Goal: Task Accomplishment & Management: Complete application form

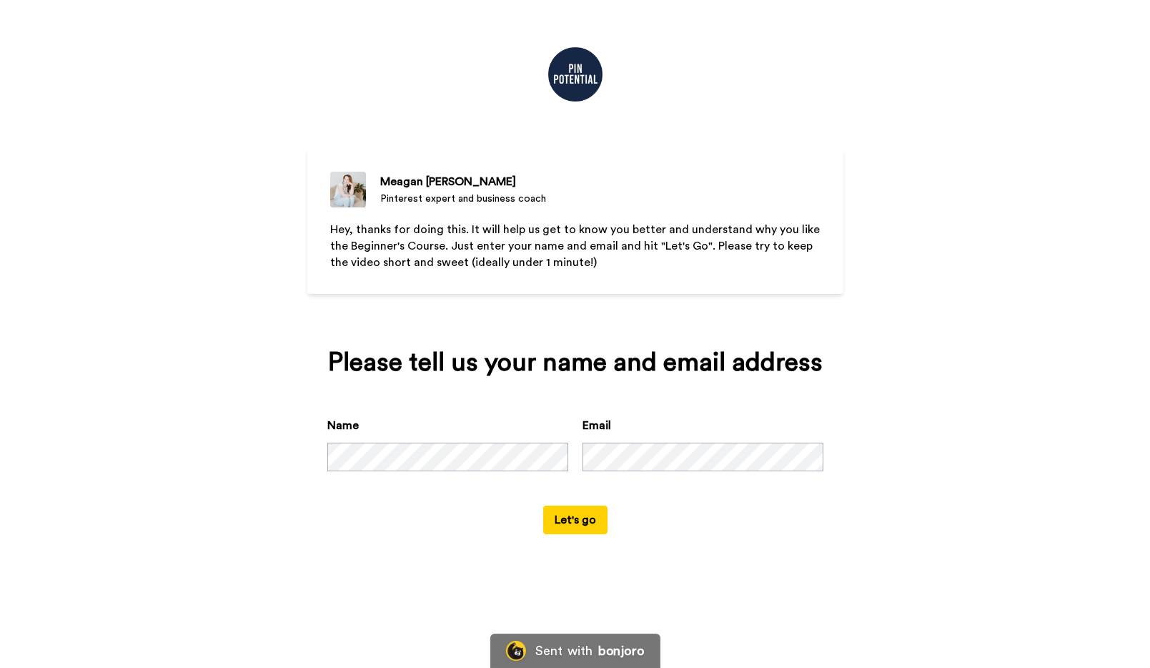
click at [572, 518] on button "Let's go" at bounding box center [575, 519] width 64 height 29
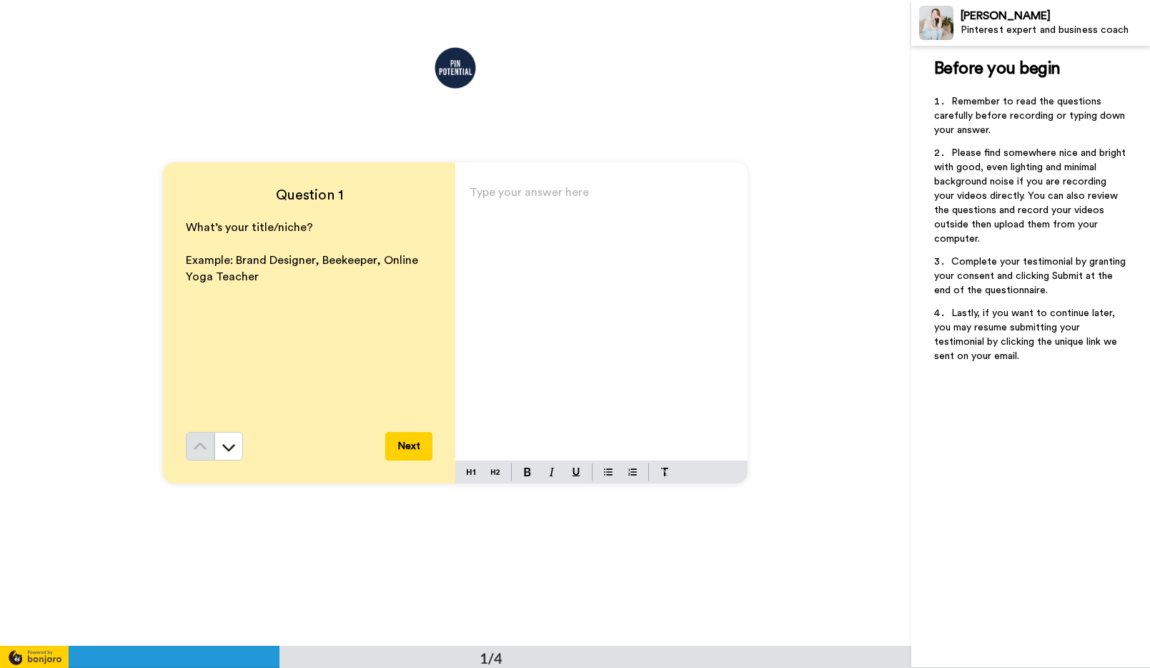
click at [559, 237] on div "Type your answer here ﻿" at bounding box center [601, 321] width 292 height 278
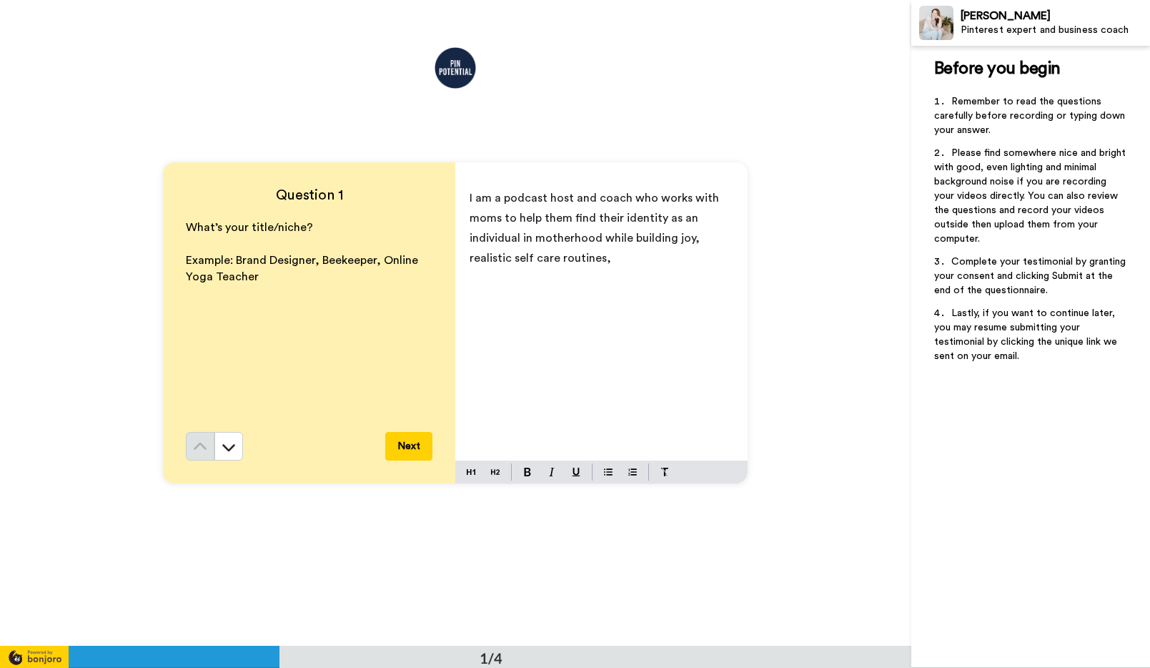
drag, startPoint x: 617, startPoint y: 249, endPoint x: 461, endPoint y: 181, distance: 170.0
click at [461, 182] on div "I am a podcast host and coach who works with moms to help them find their ident…" at bounding box center [601, 321] width 292 height 278
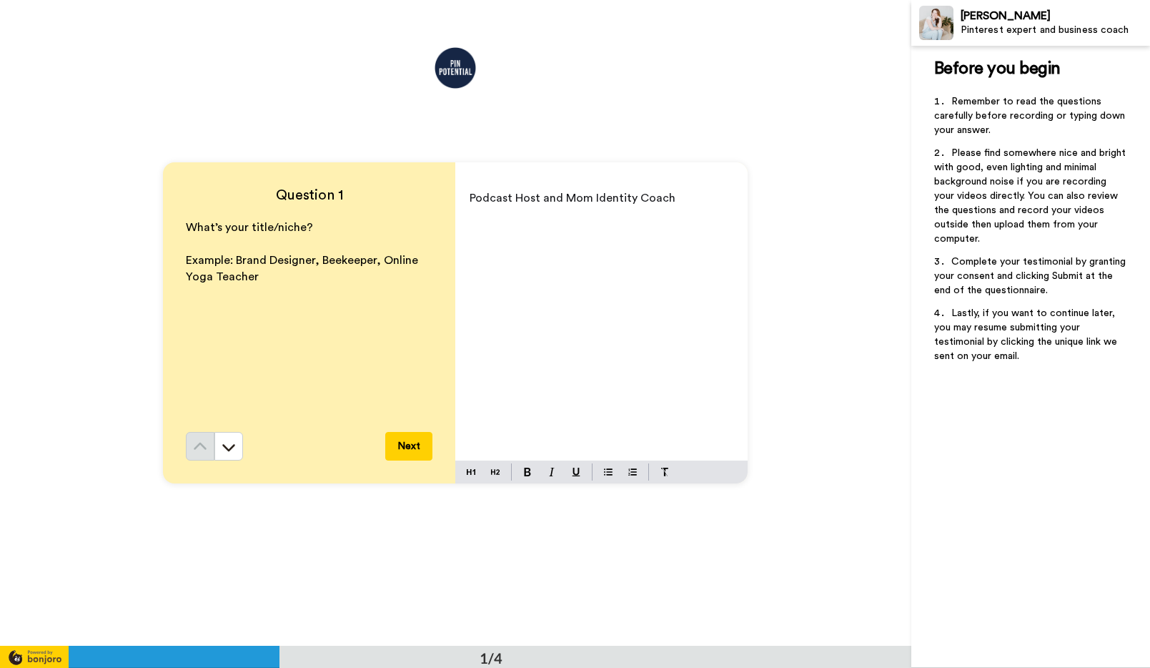
click at [415, 443] on button "Next" at bounding box center [408, 446] width 47 height 29
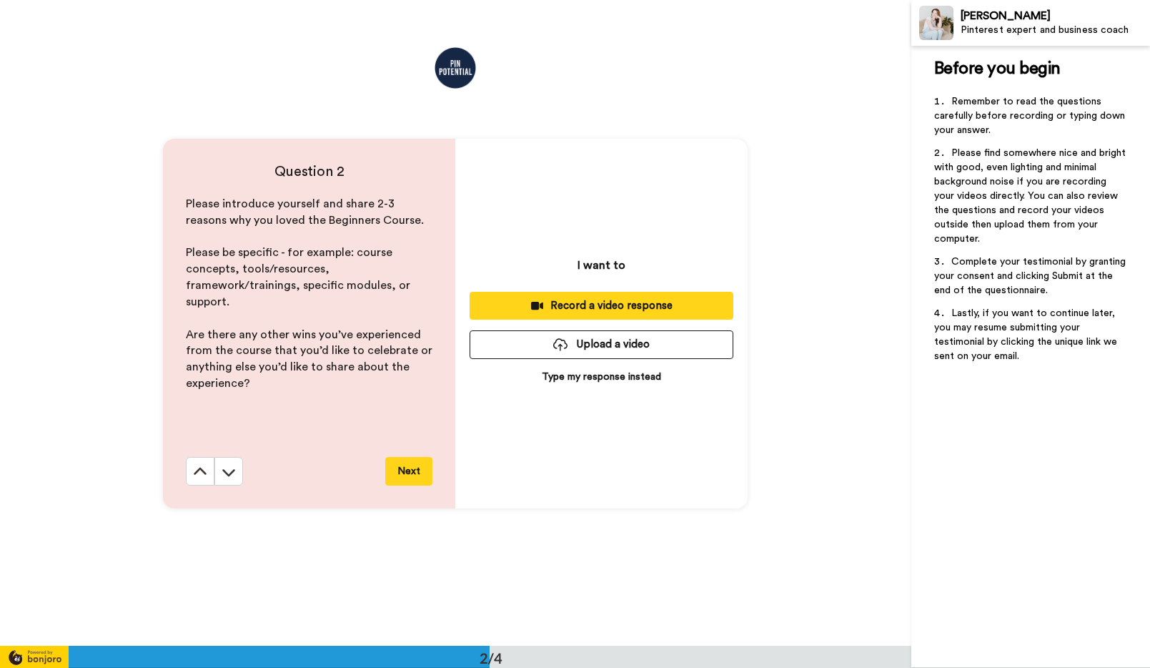
scroll to position [646, 0]
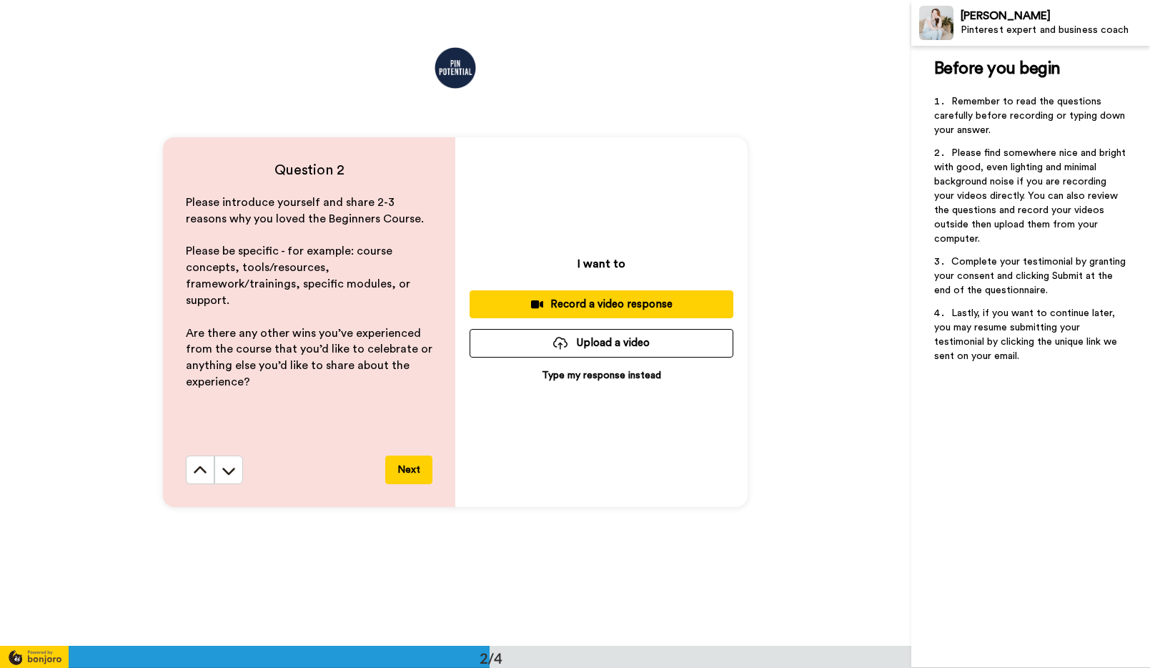
click at [558, 368] on p "Type my response instead" at bounding box center [601, 375] width 119 height 14
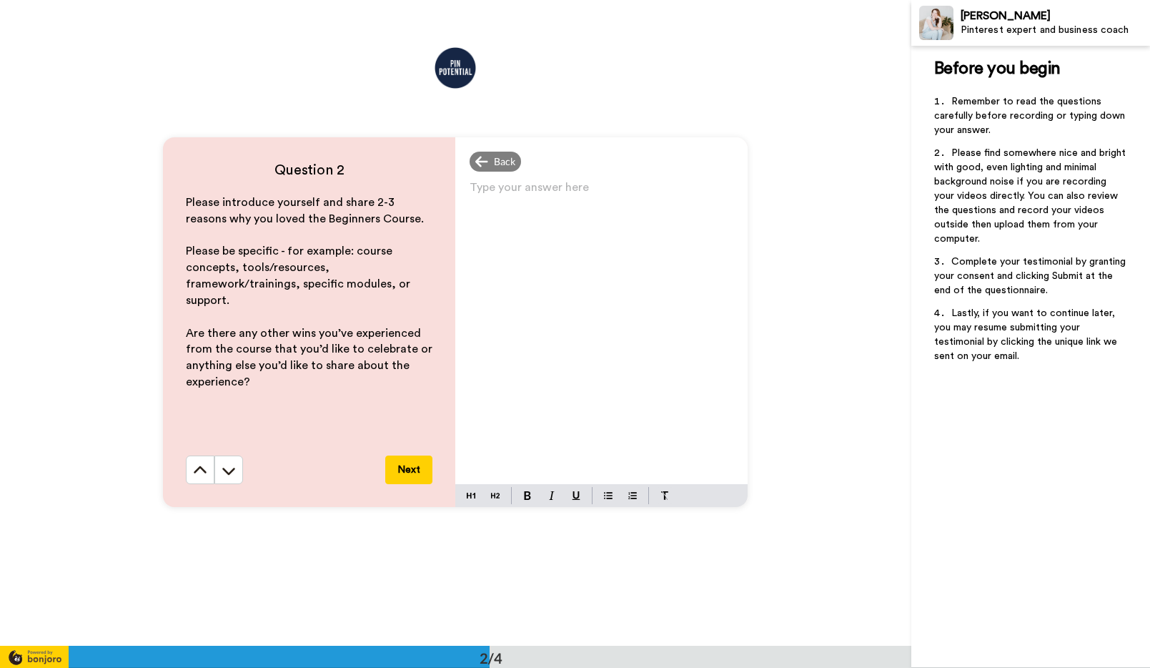
click at [526, 262] on div "Type your answer here ﻿" at bounding box center [601, 330] width 292 height 307
paste div
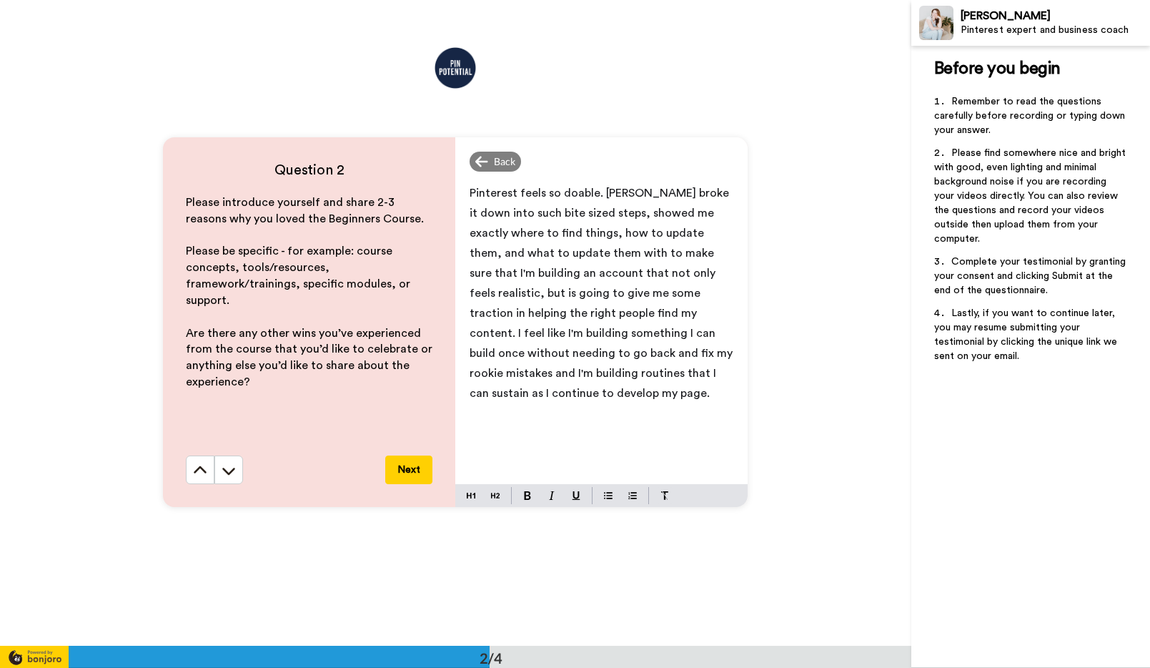
click at [595, 194] on span "Pinterest feels so doable. [PERSON_NAME] broke it down into such bite sized ste…" at bounding box center [603, 293] width 266 height 212
click at [609, 392] on p "Pinterest feels so doable now. [PERSON_NAME] broke it down into such bite sized…" at bounding box center [602, 293] width 264 height 220
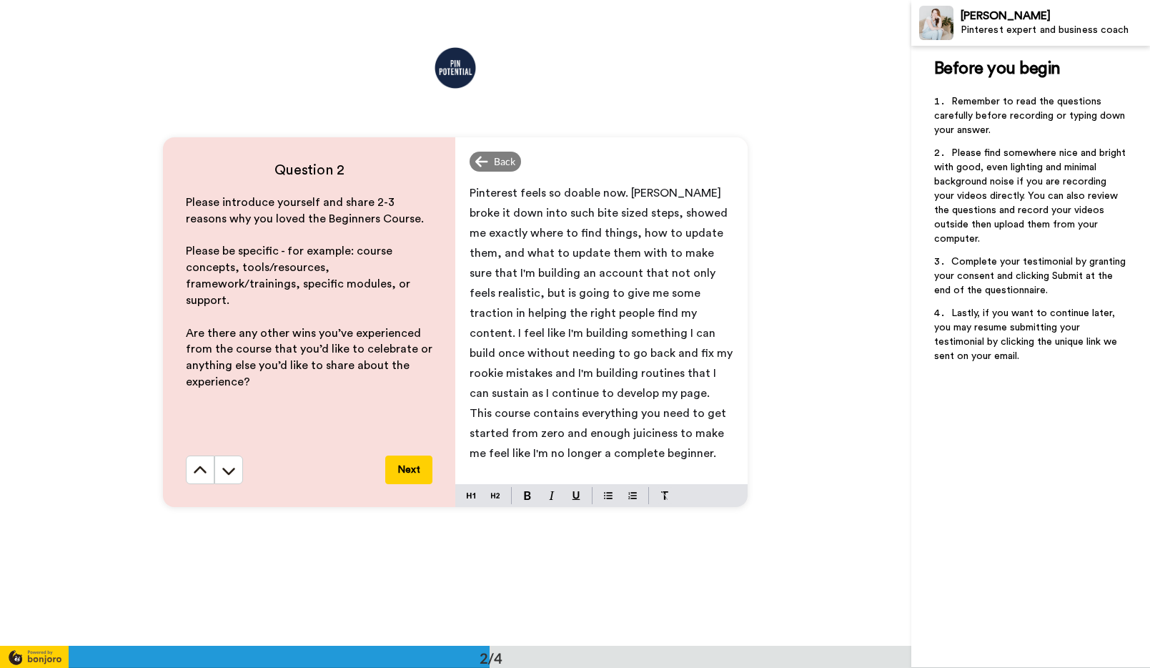
click at [414, 463] on button "Next" at bounding box center [408, 469] width 47 height 29
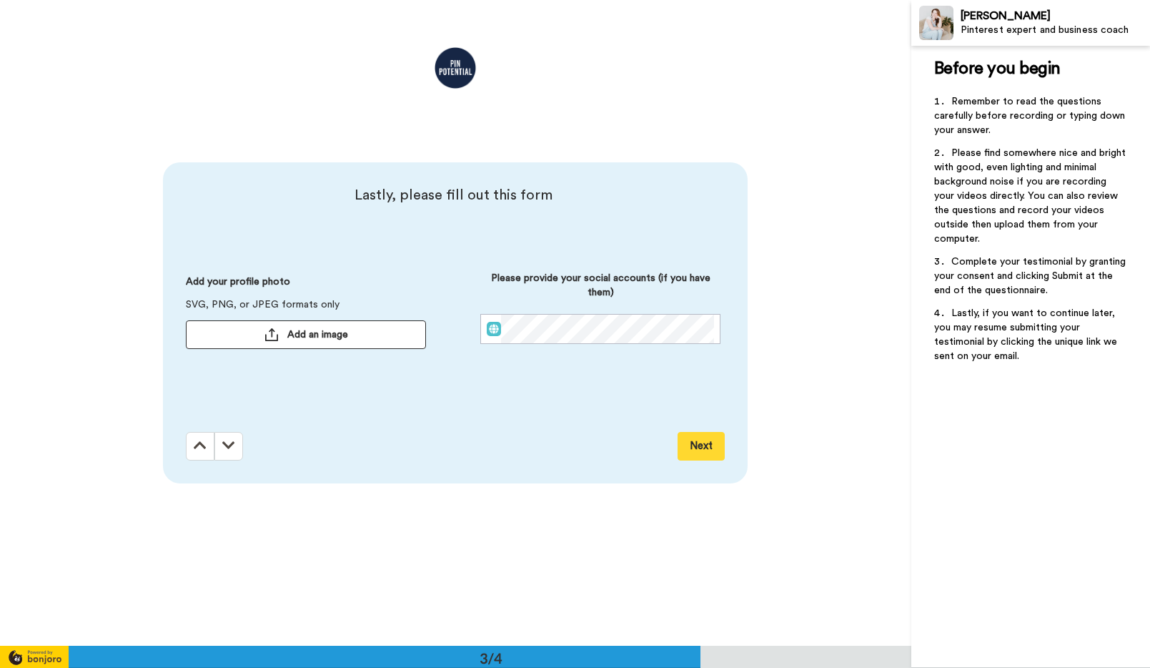
scroll to position [1292, 0]
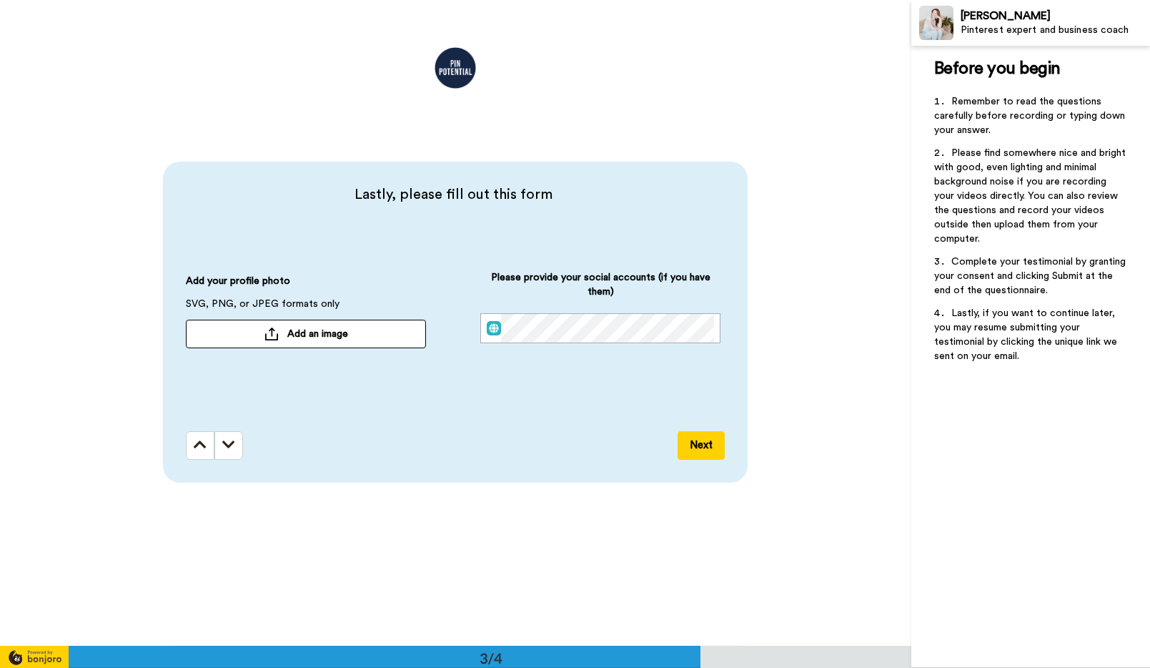
click at [395, 340] on button "Add an image" at bounding box center [306, 334] width 240 height 29
click at [696, 441] on button "Next" at bounding box center [701, 445] width 47 height 29
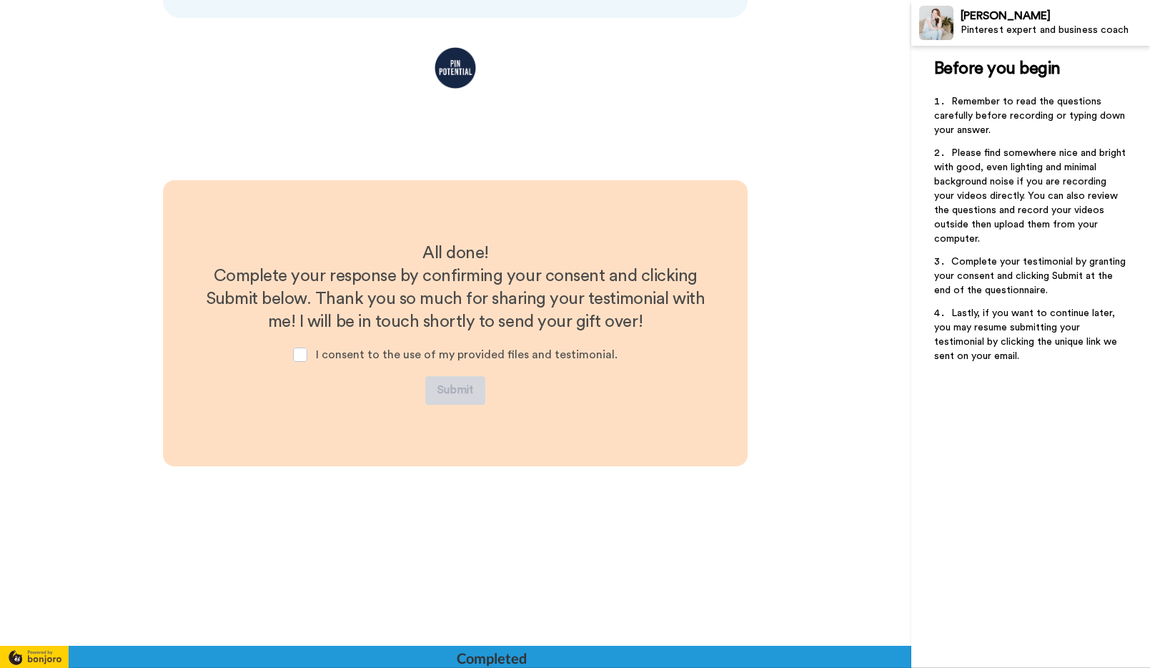
scroll to position [1757, 0]
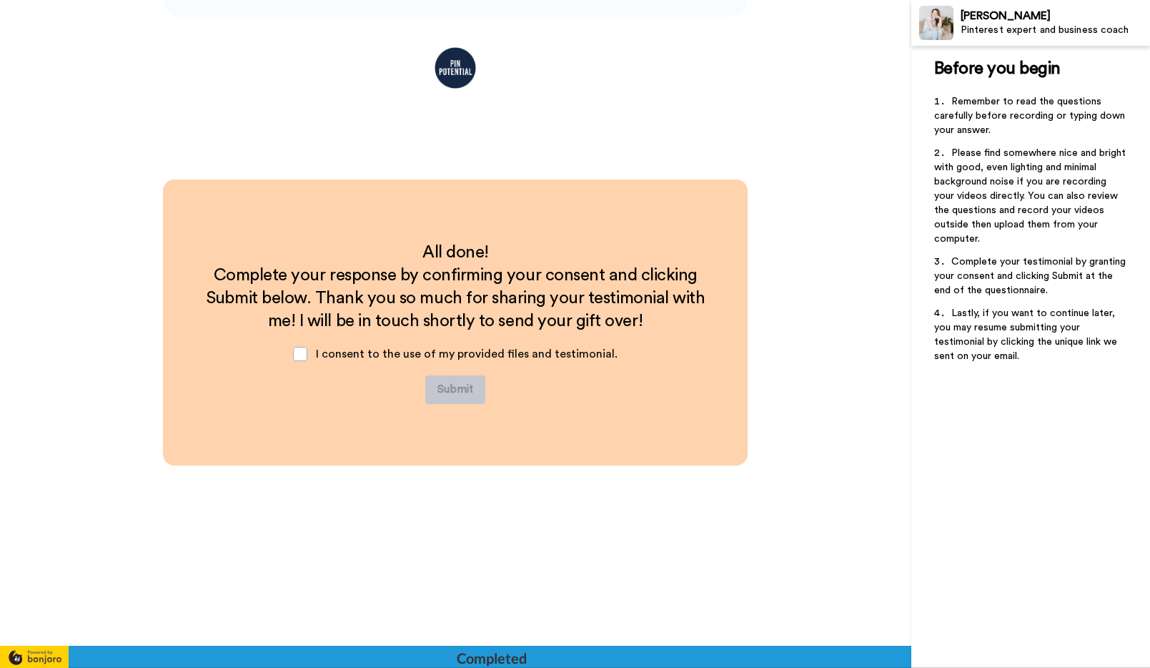
click at [447, 353] on span "I consent to the use of my provided files and testimonial." at bounding box center [467, 353] width 302 height 11
click at [299, 355] on span at bounding box center [300, 354] width 14 height 14
click at [439, 391] on button "Submit" at bounding box center [455, 389] width 60 height 29
